Goal: Task Accomplishment & Management: Manage account settings

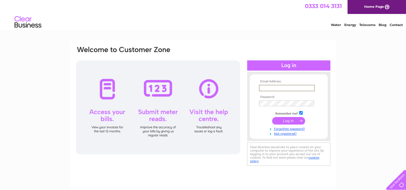
type input "[PERSON_NAME][EMAIL_ADDRESS][PERSON_NAME][DOMAIN_NAME]"
click at [279, 99] on td at bounding box center [288, 103] width 62 height 9
click at [288, 122] on input "submit" at bounding box center [288, 121] width 33 height 8
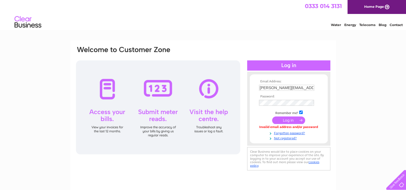
click at [291, 121] on input "submit" at bounding box center [288, 120] width 33 height 8
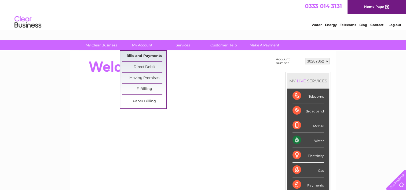
click at [150, 55] on link "Bills and Payments" at bounding box center [144, 56] width 44 height 11
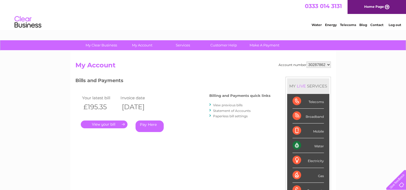
click at [102, 122] on link "." at bounding box center [104, 124] width 47 height 8
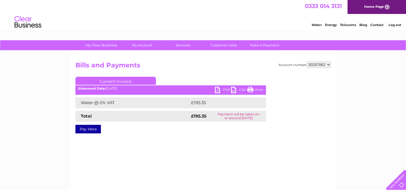
click at [219, 91] on link "PDF" at bounding box center [223, 91] width 16 height 8
